Goal: Information Seeking & Learning: Check status

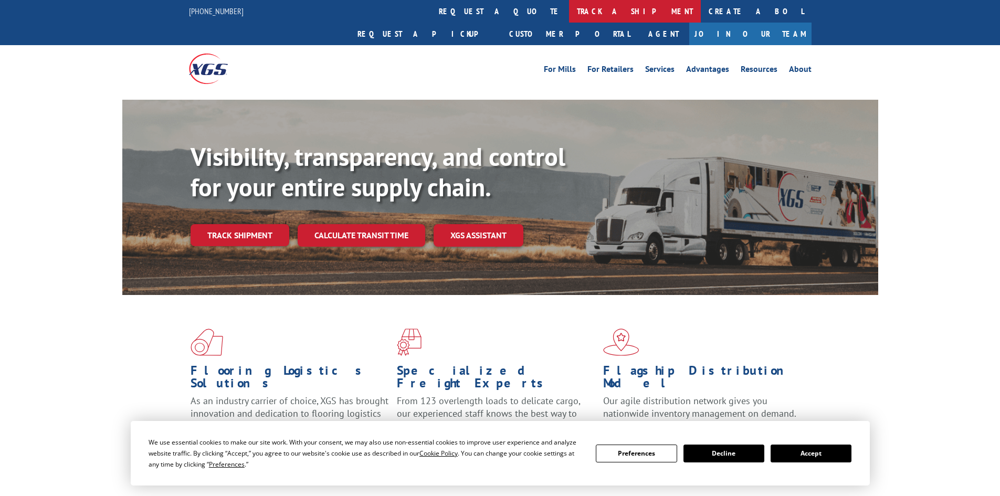
click at [569, 10] on link "track a shipment" at bounding box center [635, 11] width 132 height 23
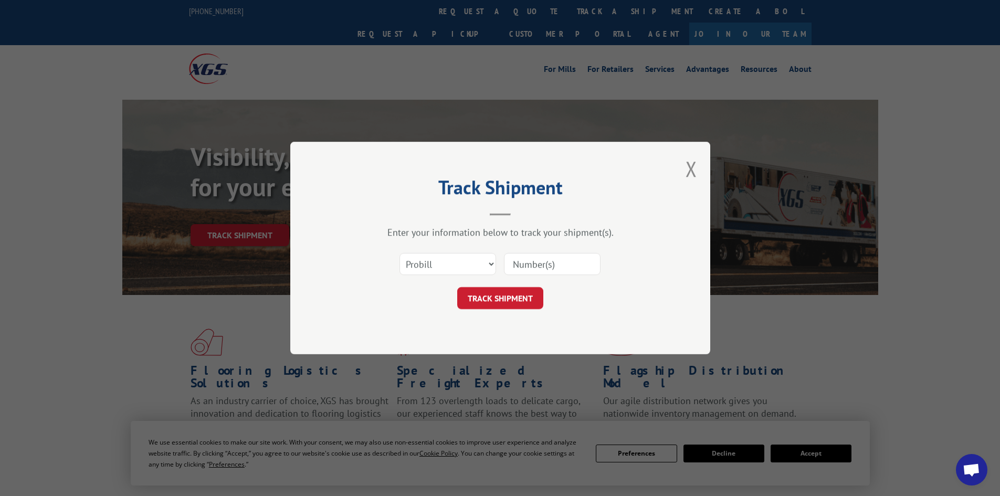
click at [533, 264] on input at bounding box center [552, 264] width 97 height 22
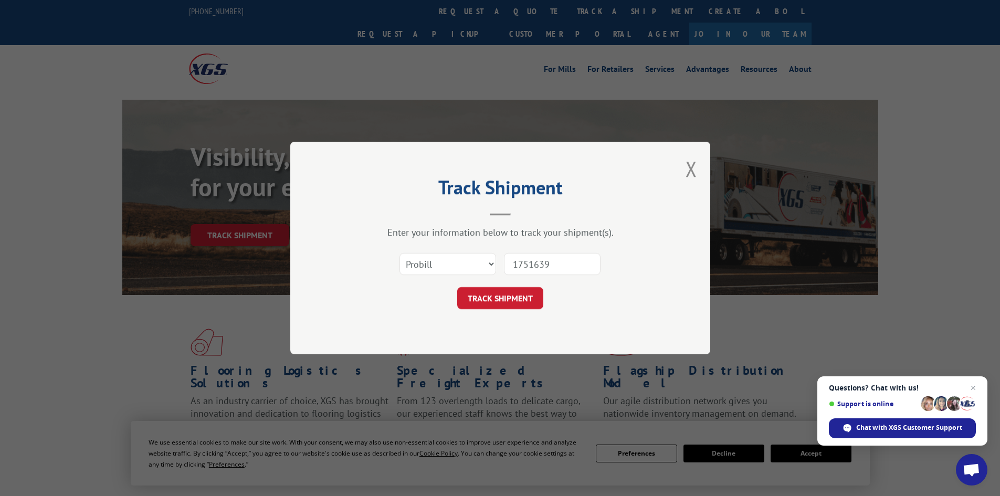
type input "17516393"
click button "TRACK SHIPMENT" at bounding box center [500, 298] width 86 height 22
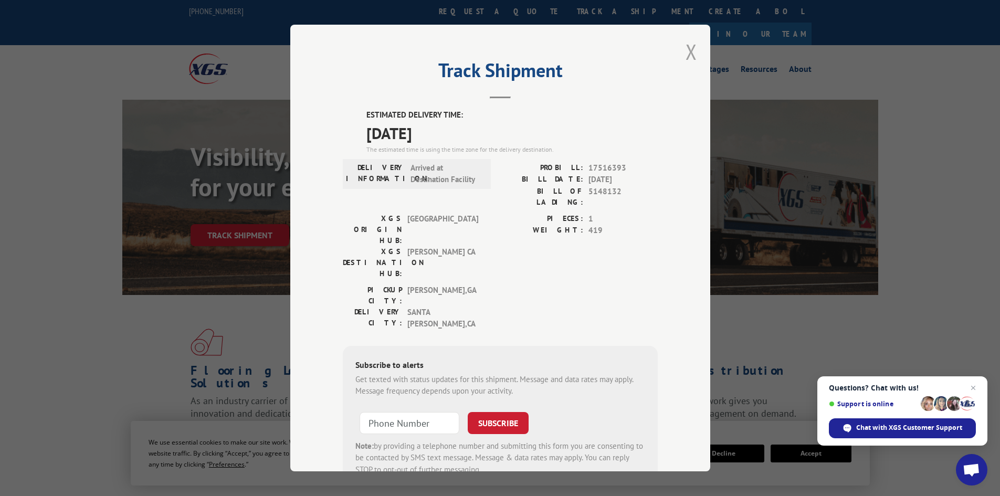
click at [685, 51] on button "Close modal" at bounding box center [691, 52] width 12 height 28
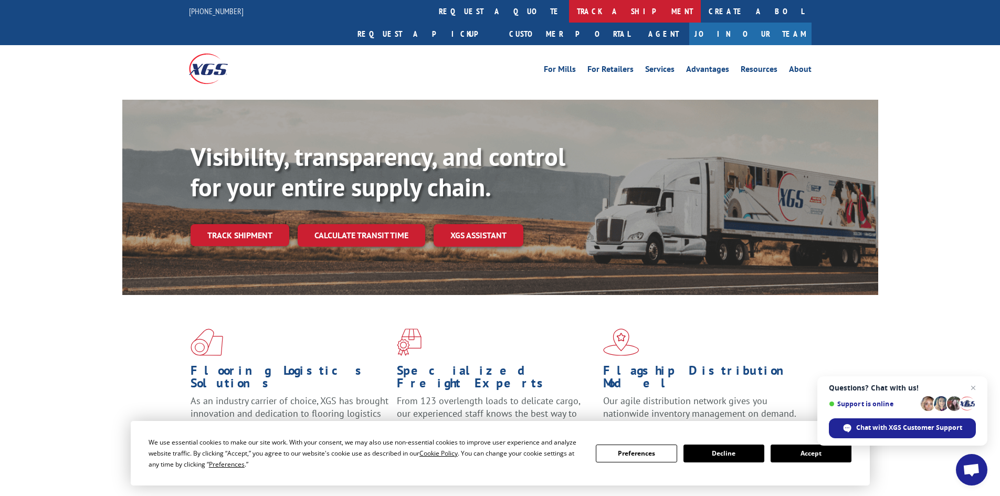
click at [569, 11] on link "track a shipment" at bounding box center [635, 11] width 132 height 23
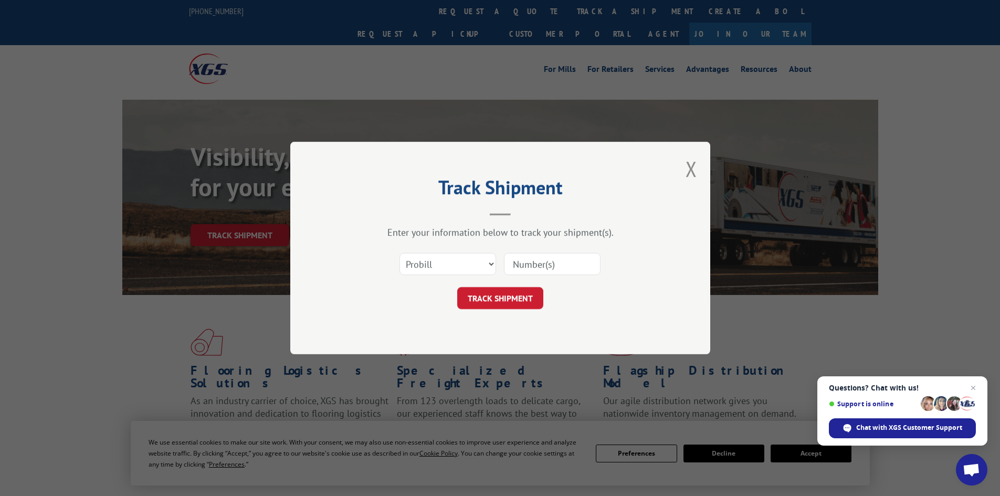
drag, startPoint x: 539, startPoint y: 264, endPoint x: 648, endPoint y: 246, distance: 110.7
click at [540, 263] on input at bounding box center [552, 264] width 97 height 22
type input "17516393"
click button "TRACK SHIPMENT" at bounding box center [500, 298] width 86 height 22
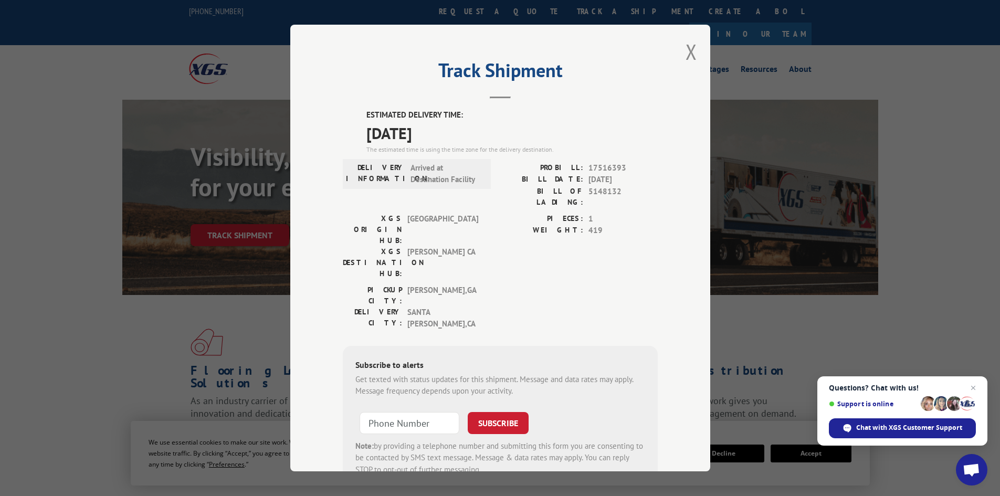
click at [74, 419] on div "Track Shipment ESTIMATED DELIVERY TIME: [DATE] The estimated time is using the …" at bounding box center [500, 248] width 1000 height 496
click at [685, 48] on button "Close modal" at bounding box center [691, 52] width 12 height 28
